Goal: Information Seeking & Learning: Learn about a topic

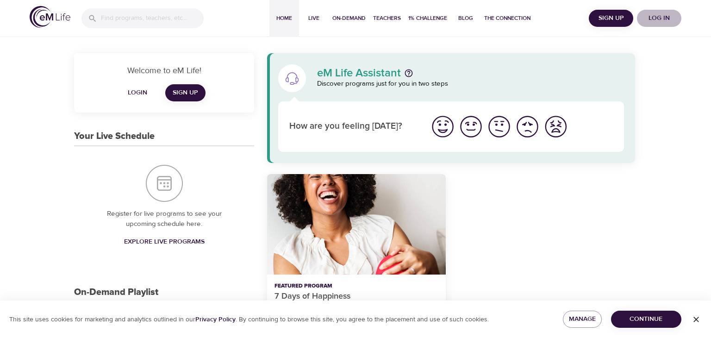
click at [665, 17] on span "Log in" at bounding box center [659, 18] width 37 height 12
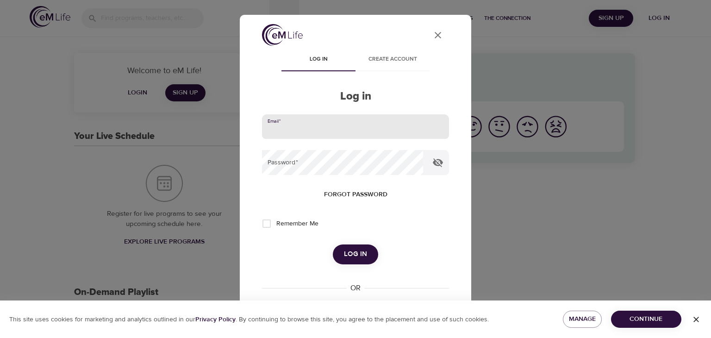
click at [282, 131] on input "email" at bounding box center [355, 126] width 187 height 25
type input "wolfhikers2@yahoo.com"
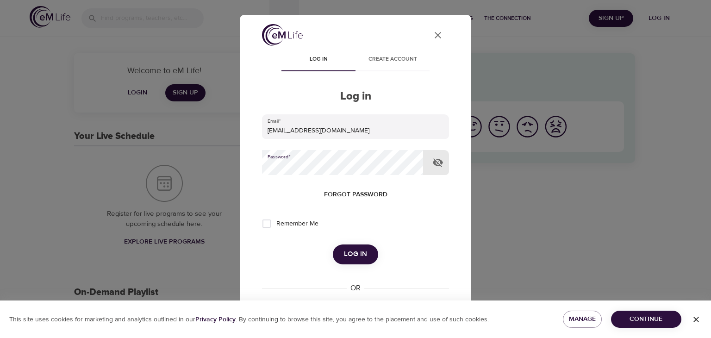
click at [267, 226] on input "Remember Me" at bounding box center [266, 223] width 19 height 19
checkbox input "true"
click at [354, 253] on span "Log in" at bounding box center [355, 254] width 23 height 12
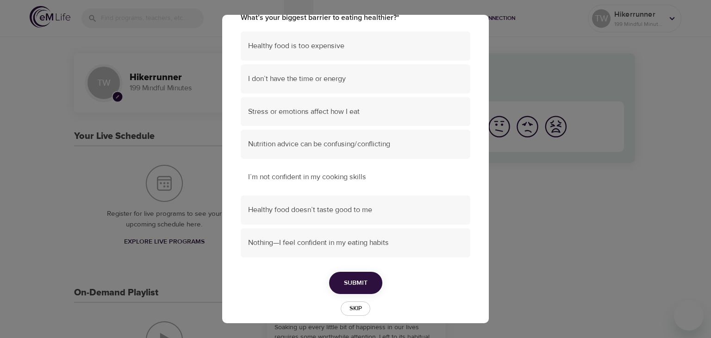
scroll to position [87, 0]
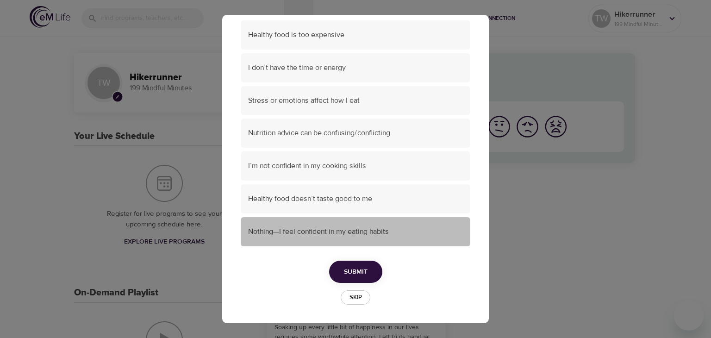
click at [348, 231] on span "Nothing—I feel confident in my eating habits" at bounding box center [355, 231] width 215 height 11
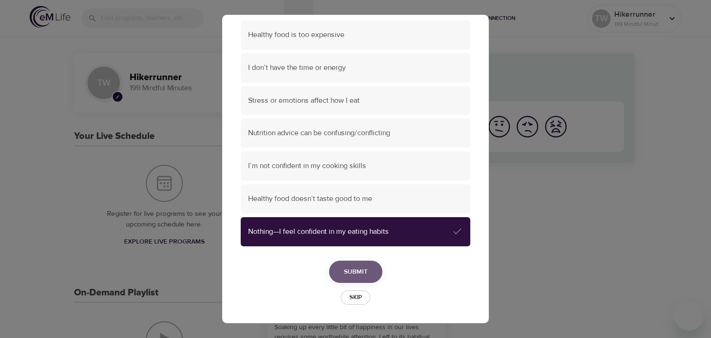
click at [359, 271] on span "Submit" at bounding box center [356, 272] width 24 height 12
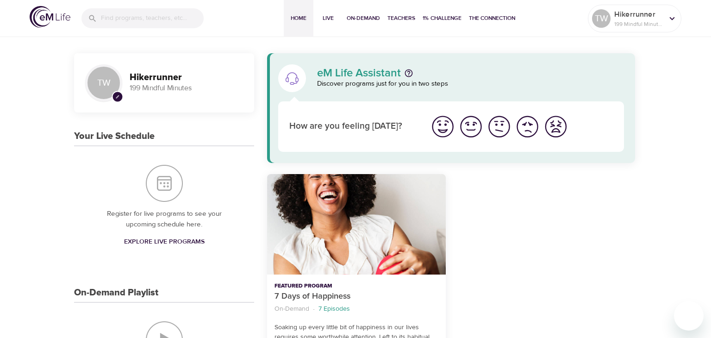
click at [525, 127] on img "I'm feeling bad" at bounding box center [527, 126] width 25 height 25
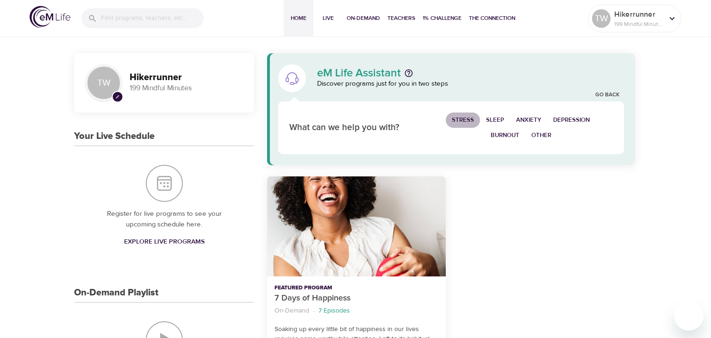
click at [465, 119] on span "Stress" at bounding box center [463, 120] width 22 height 11
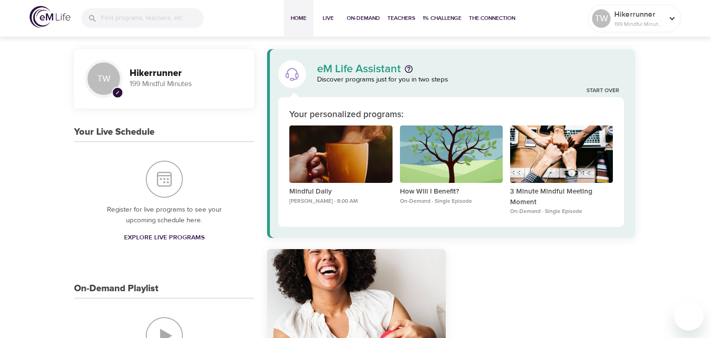
scroll to position [0, 0]
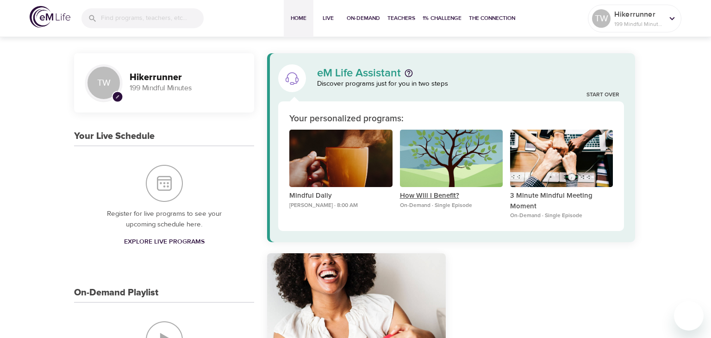
click at [438, 195] on p "How Will I Benefit?" at bounding box center [451, 196] width 103 height 11
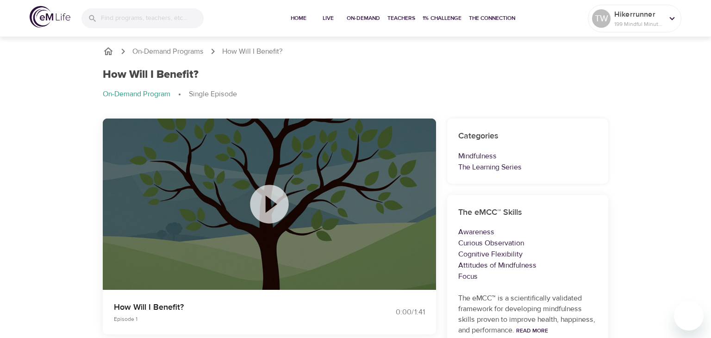
click at [275, 203] on icon at bounding box center [269, 204] width 46 height 46
click at [298, 22] on span "Home" at bounding box center [298, 18] width 22 height 10
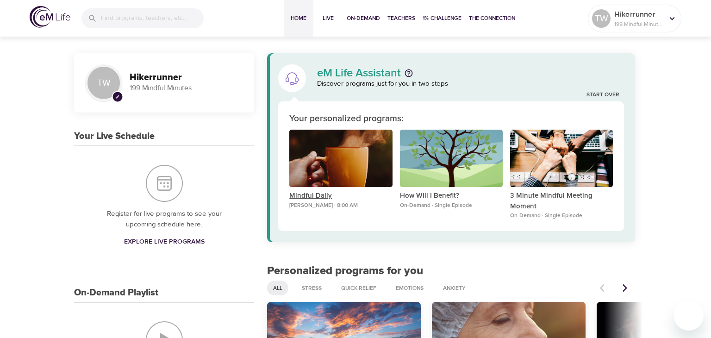
click at [326, 193] on p "Mindful Daily" at bounding box center [340, 196] width 103 height 11
click at [563, 199] on p "3 Minute Mindful Meeting Moment" at bounding box center [561, 201] width 103 height 21
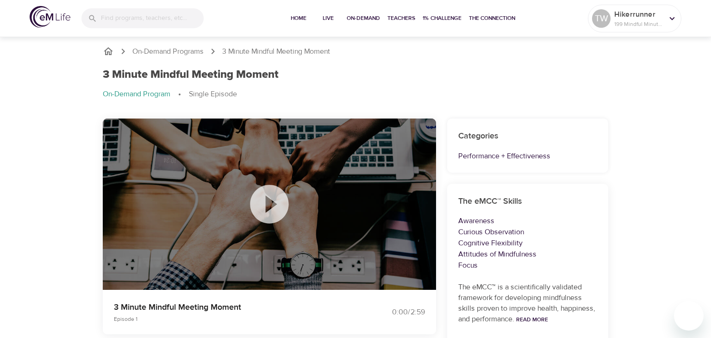
click at [269, 209] on icon at bounding box center [269, 204] width 46 height 46
click at [164, 51] on p "On-Demand Programs" at bounding box center [167, 51] width 71 height 11
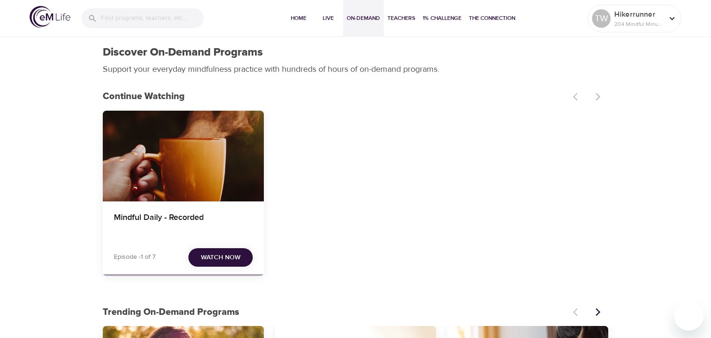
click at [224, 261] on span "Watch Now" at bounding box center [221, 258] width 40 height 12
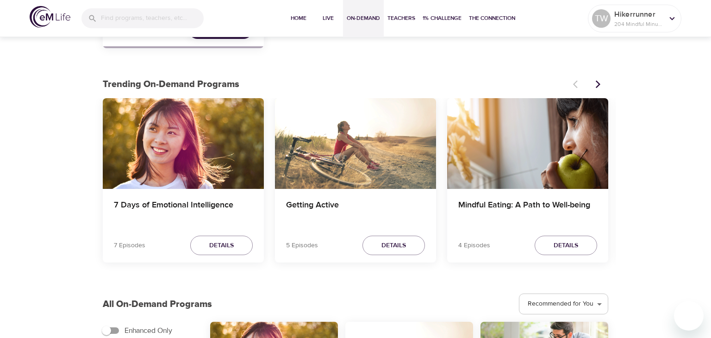
scroll to position [228, 0]
click at [184, 201] on h4 "7 Days of Emotional Intelligence" at bounding box center [183, 211] width 139 height 22
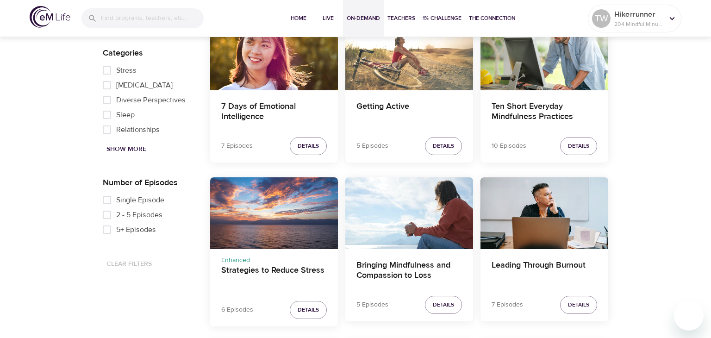
scroll to position [532, 0]
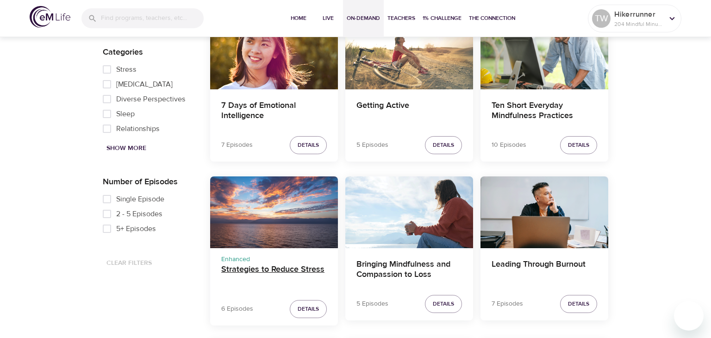
click at [279, 274] on h4 "Strategies to Reduce Stress" at bounding box center [274, 275] width 106 height 22
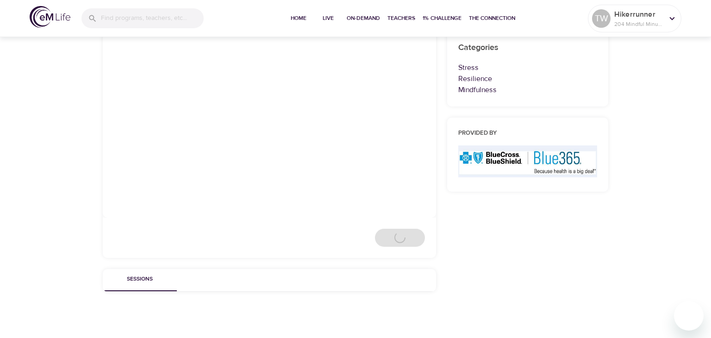
scroll to position [419, 0]
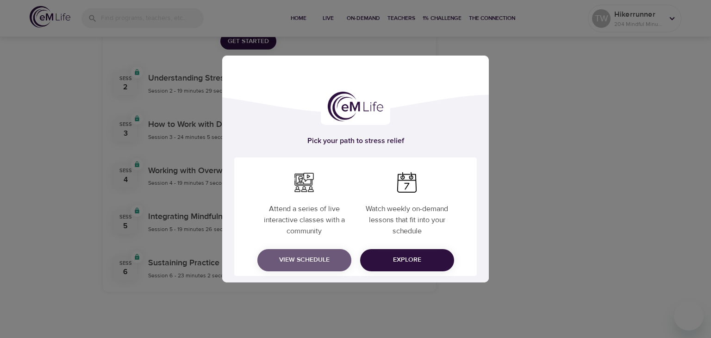
click at [304, 257] on span "View Schedule" at bounding box center [304, 260] width 79 height 12
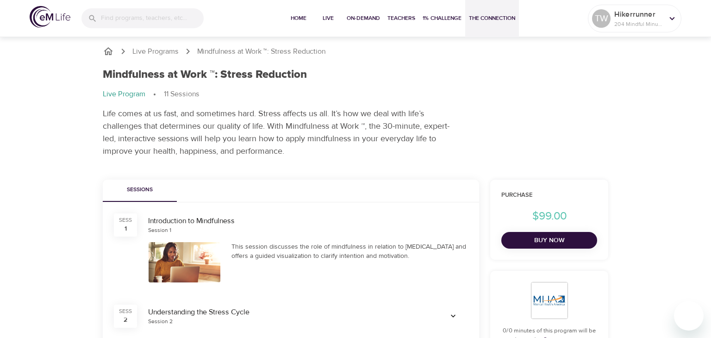
click at [510, 19] on span "The Connection" at bounding box center [492, 18] width 46 height 10
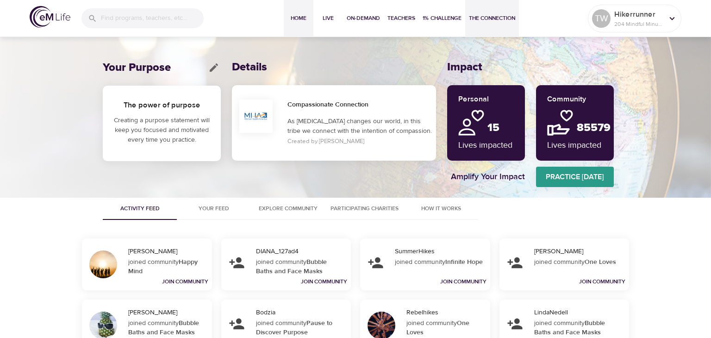
click at [296, 19] on span "Home" at bounding box center [298, 18] width 22 height 10
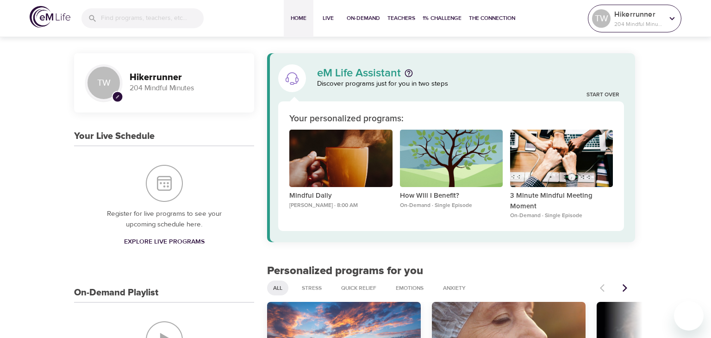
click at [670, 20] on icon at bounding box center [672, 18] width 10 height 10
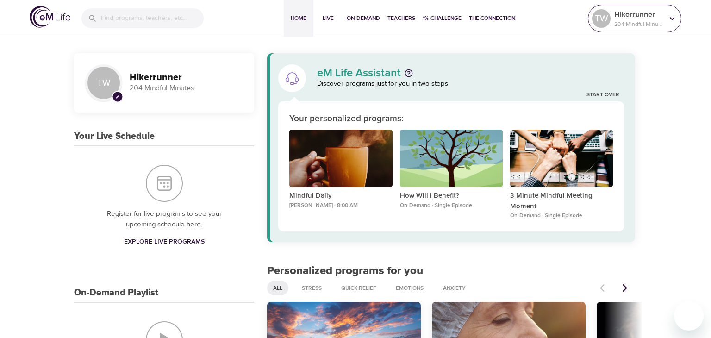
click at [667, 19] on icon at bounding box center [672, 18] width 10 height 10
